Goal: Find specific page/section: Find specific page/section

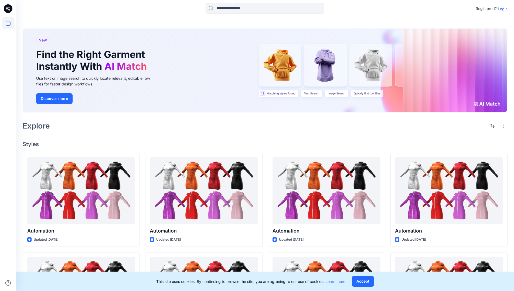
click at [501, 9] on p "Login" at bounding box center [503, 9] width 10 height 6
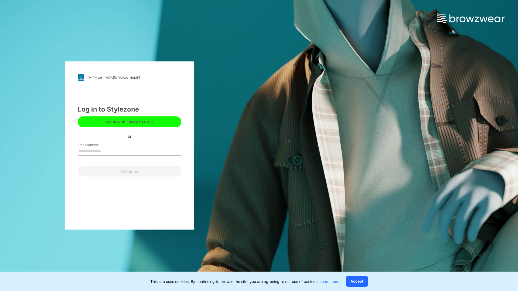
click at [107, 151] on input "Email Address" at bounding box center [130, 152] width 104 height 8
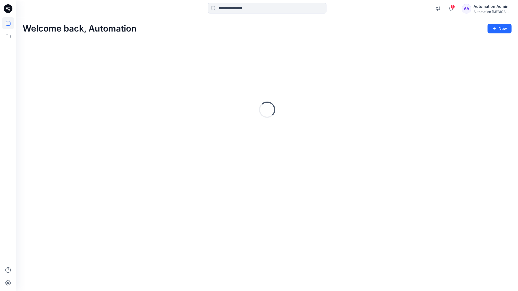
click at [10, 23] on icon at bounding box center [8, 23] width 5 height 5
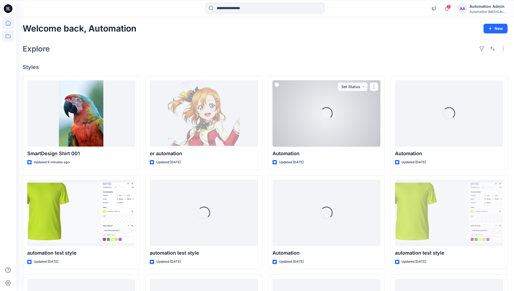
click at [10, 36] on icon at bounding box center [8, 36] width 12 height 12
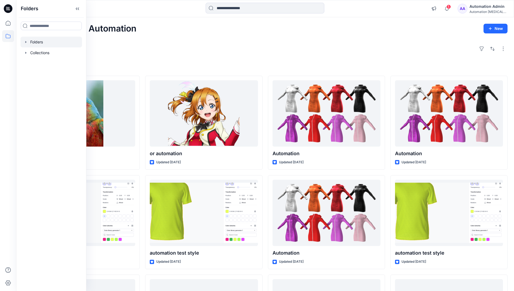
click at [58, 43] on div at bounding box center [50, 42] width 61 height 11
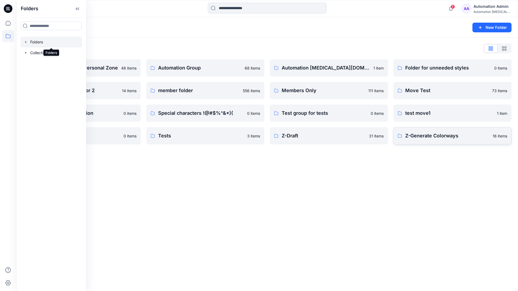
click at [467, 135] on p "Z-Generate Colorways" at bounding box center [447, 136] width 84 height 8
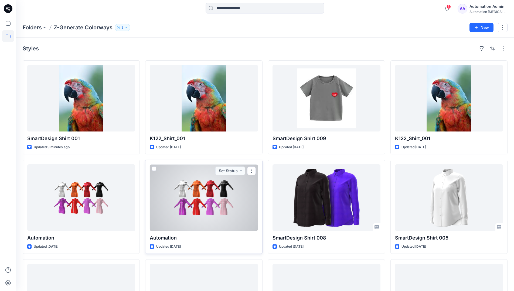
click at [155, 168] on span at bounding box center [154, 169] width 4 height 4
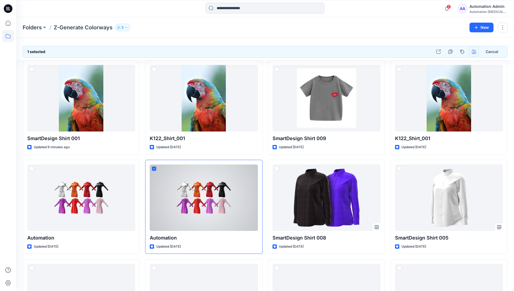
click at [473, 52] on icon "button" at bounding box center [474, 52] width 4 height 4
